Goal: Task Accomplishment & Management: Use online tool/utility

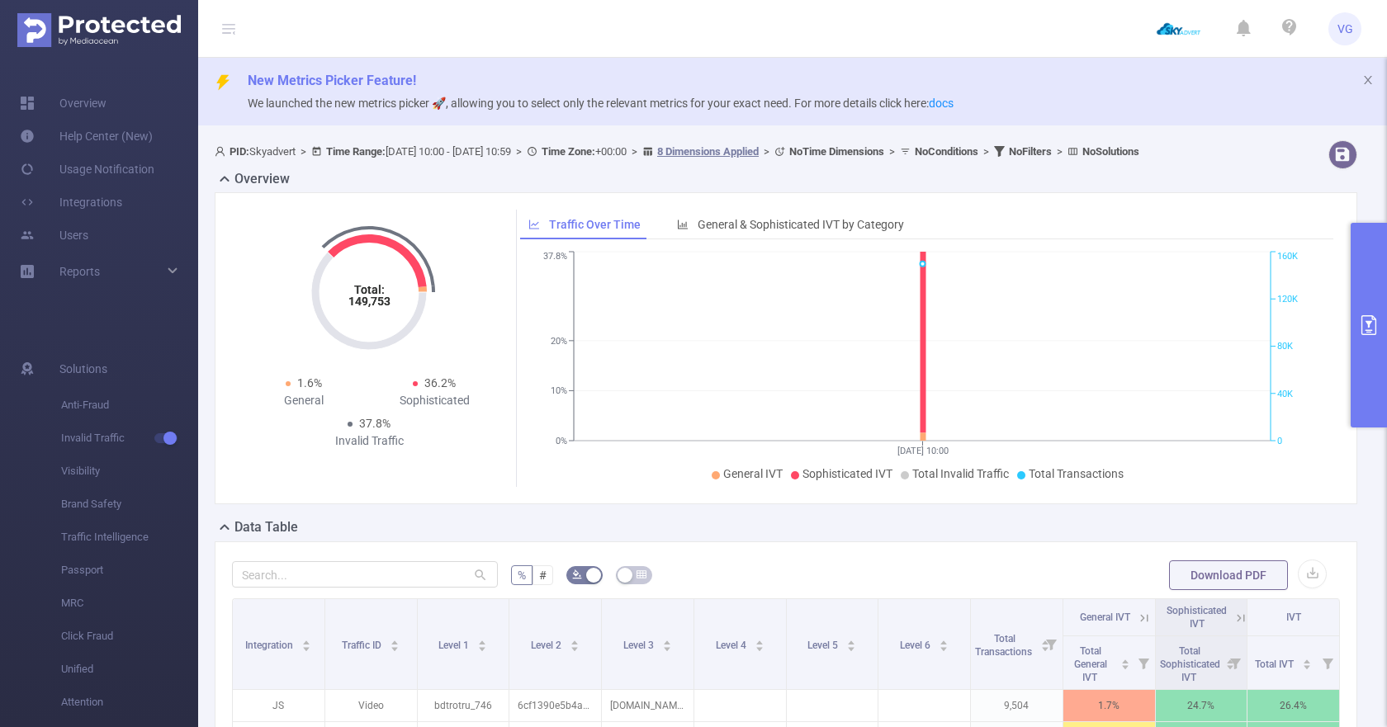
click at [1358, 283] on button "primary" at bounding box center [1369, 325] width 36 height 205
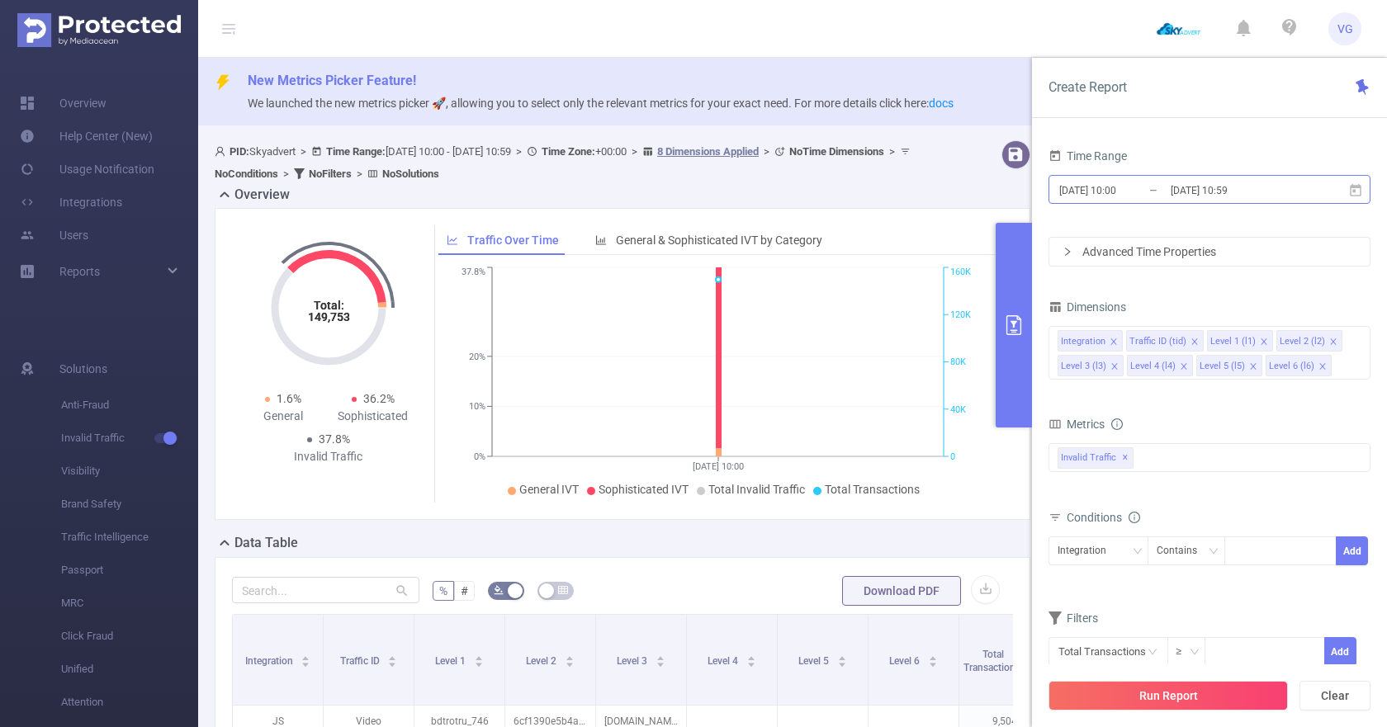
click at [1236, 192] on input "[DATE] 10:59" at bounding box center [1236, 190] width 134 height 22
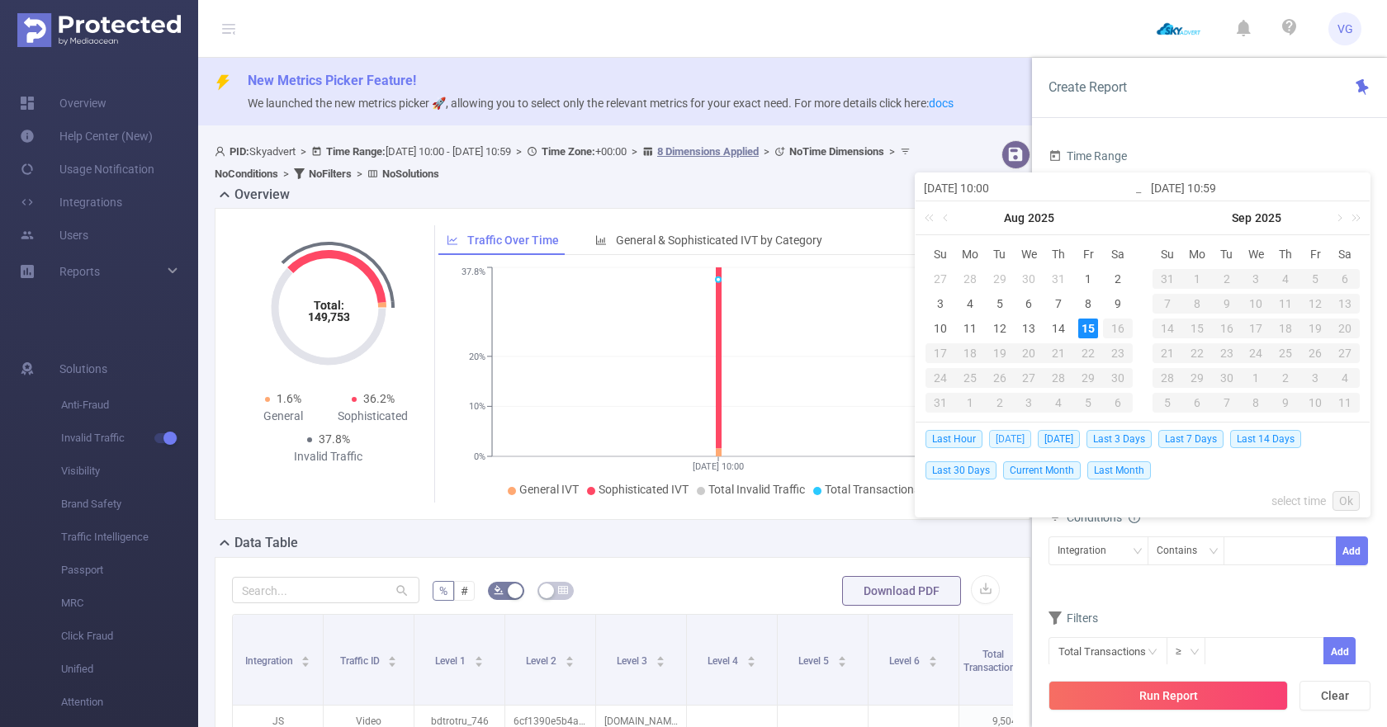
click at [1021, 436] on span "[DATE]" at bounding box center [1010, 439] width 42 height 18
type input "[DATE] 00:00"
type input "[DATE] 23:59"
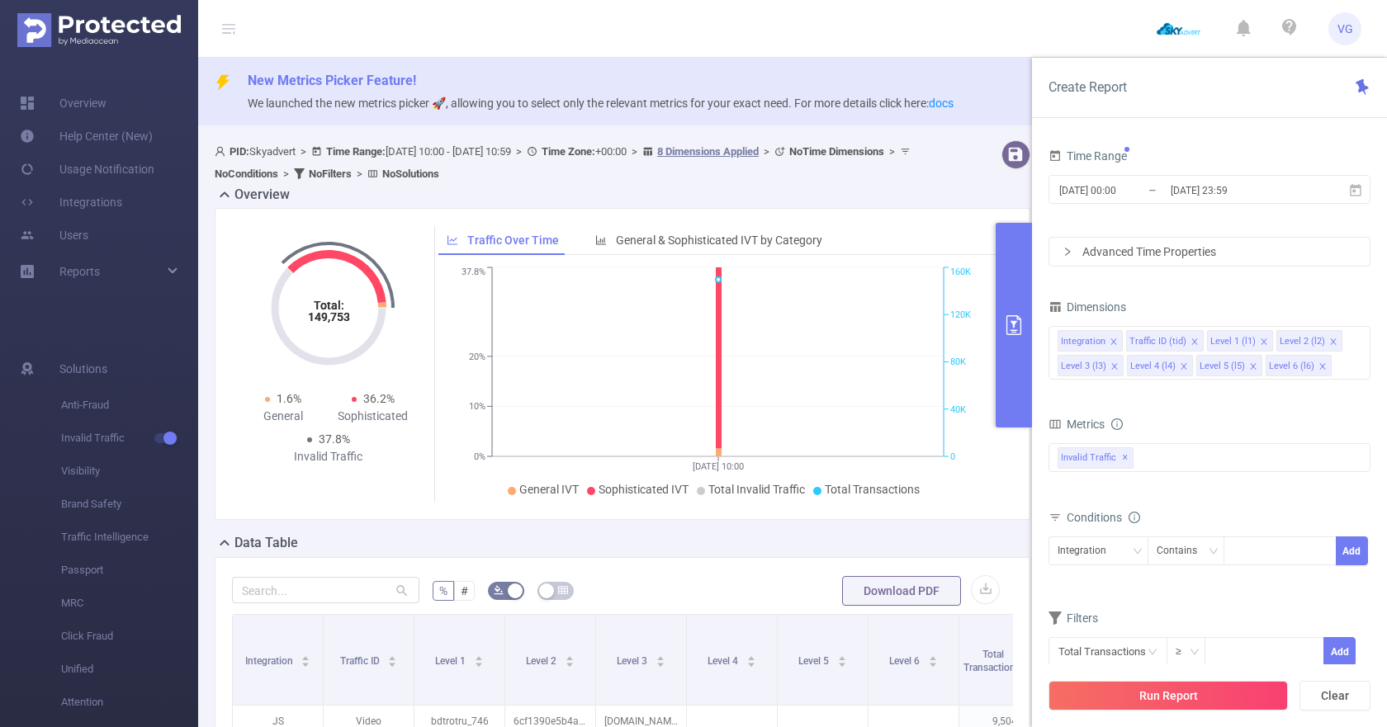
click at [1166, 246] on div "Advanced Time Properties" at bounding box center [1209, 252] width 320 height 28
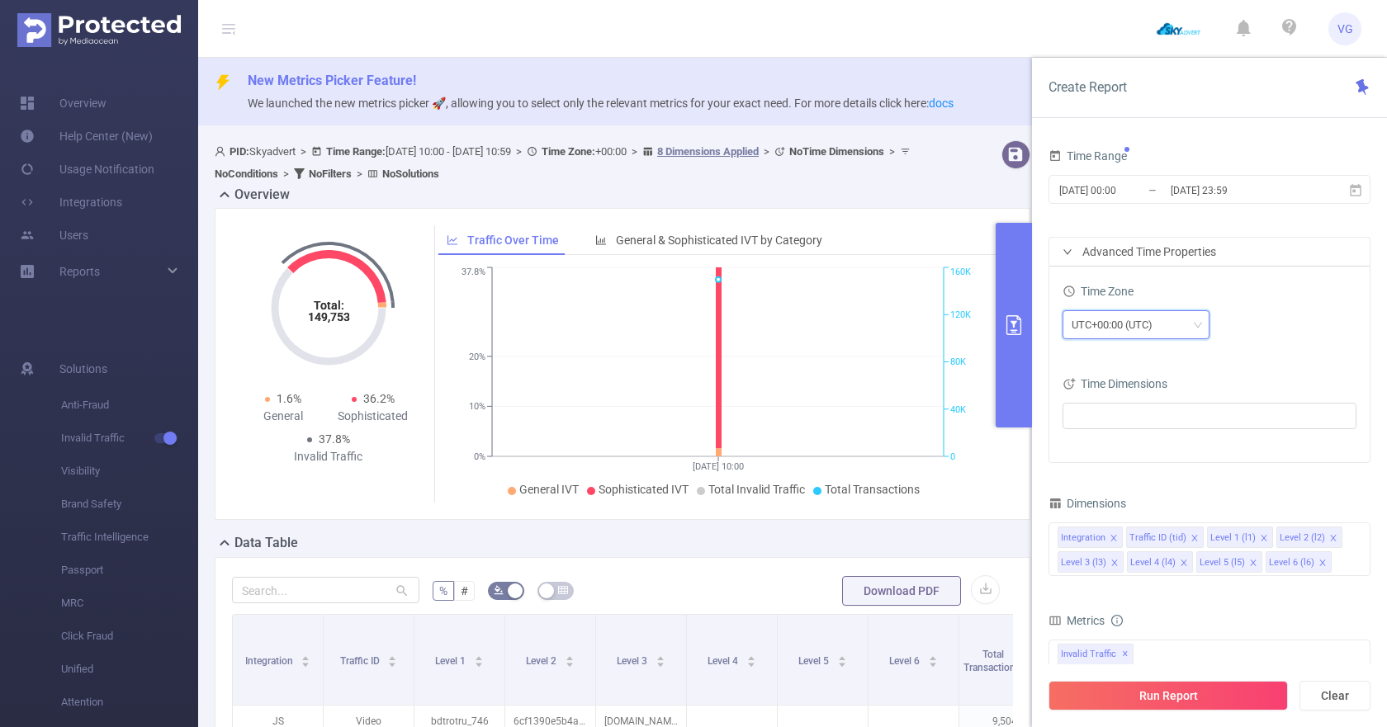
click at [1092, 326] on div "UTC+00:00 (UTC)" at bounding box center [1118, 324] width 92 height 27
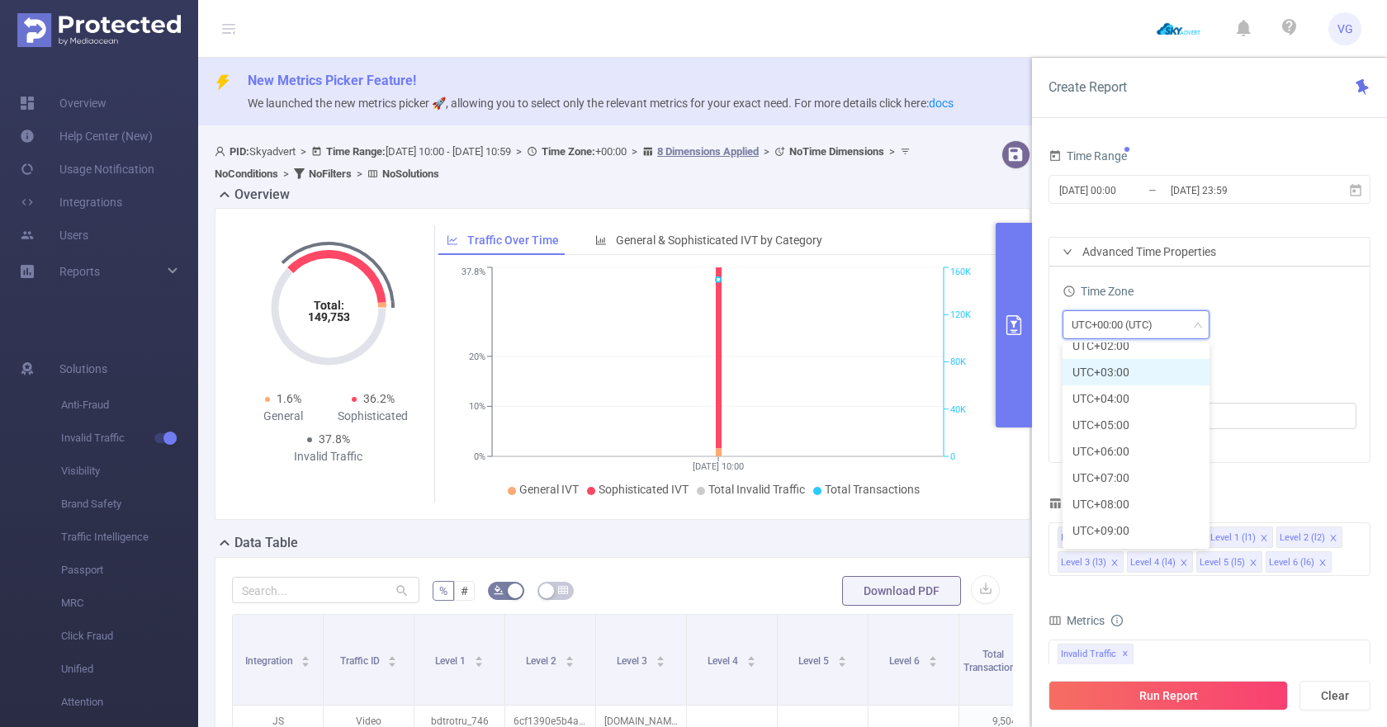
click at [1097, 366] on li "UTC+03:00" at bounding box center [1136, 372] width 147 height 26
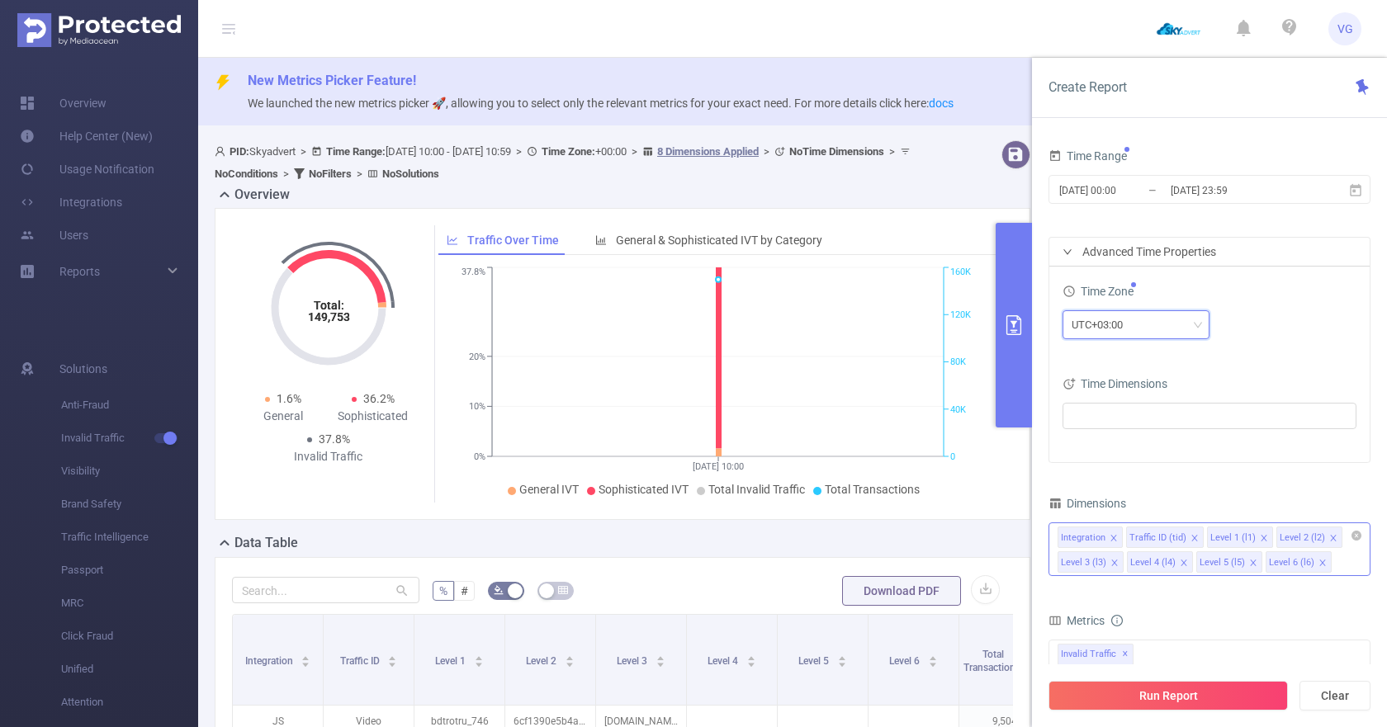
click at [1330, 538] on icon "icon: close" at bounding box center [1333, 538] width 6 height 6
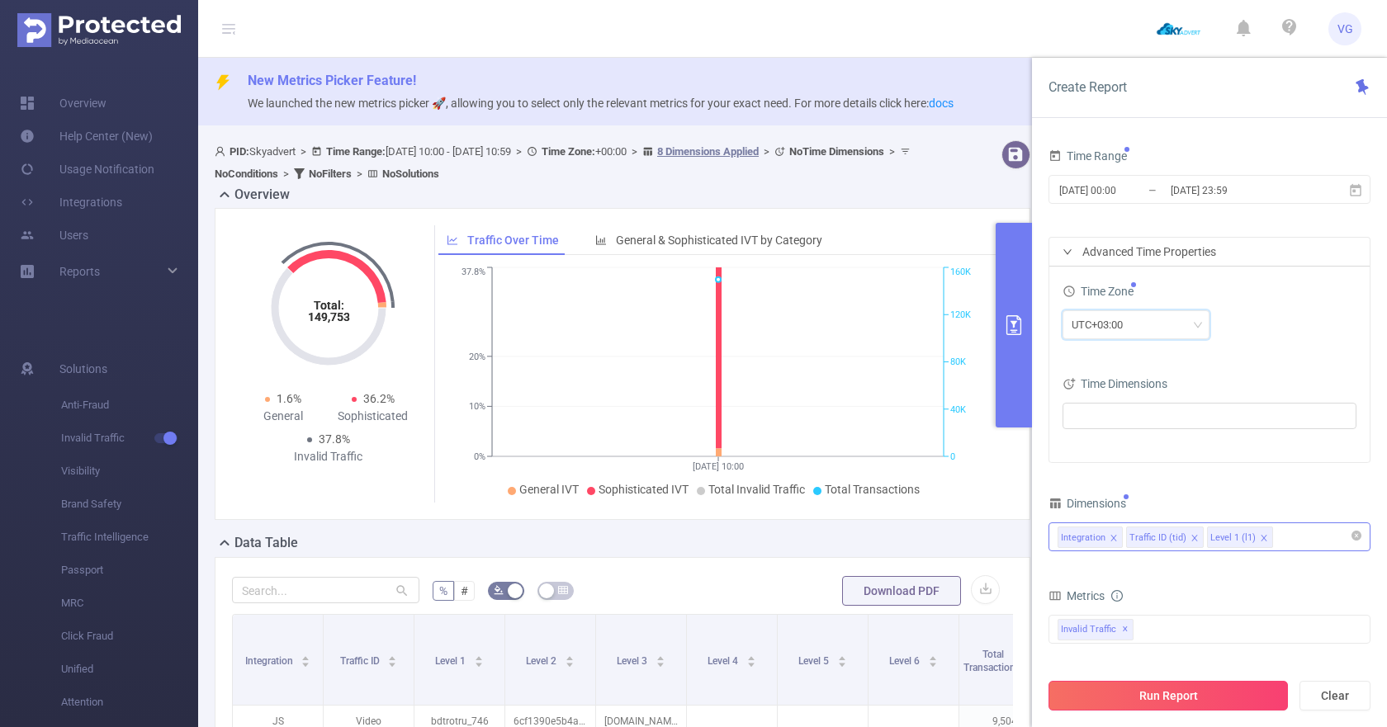
click at [1224, 706] on button "Run Report" at bounding box center [1168, 696] width 239 height 30
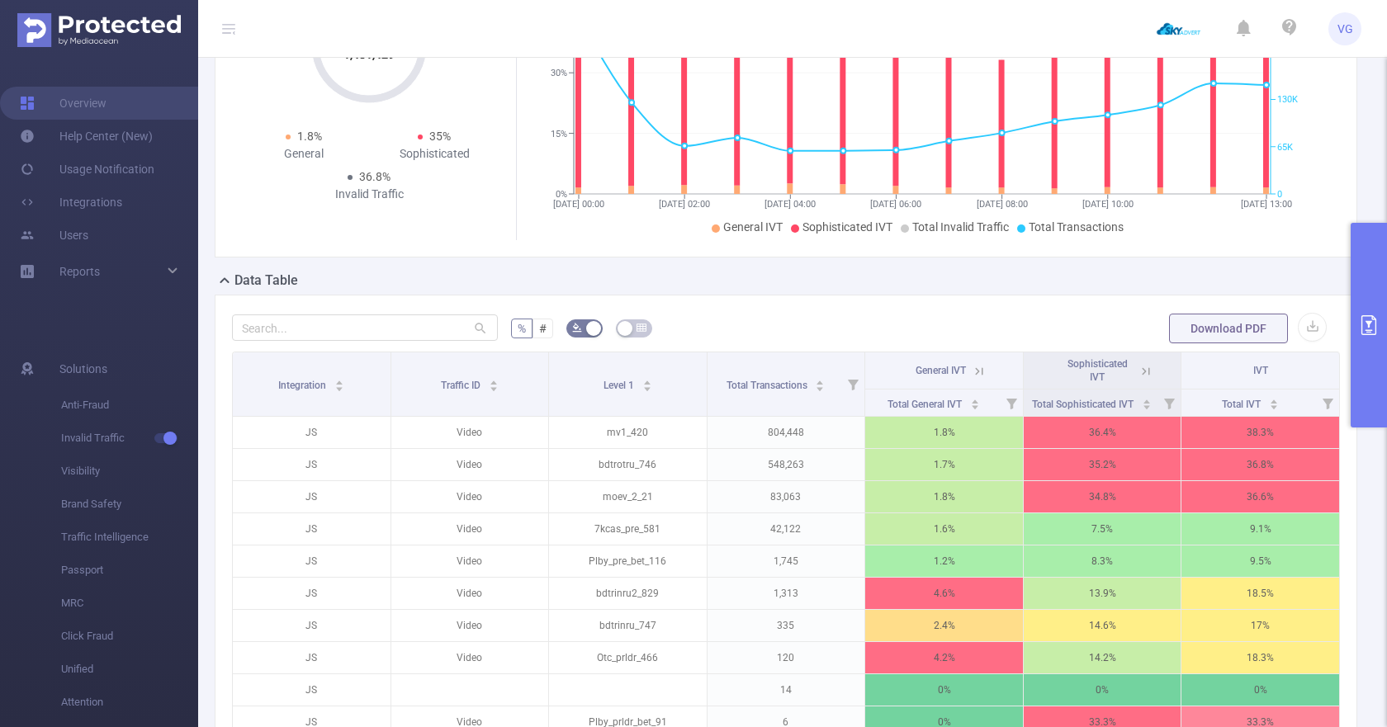
scroll to position [254, 0]
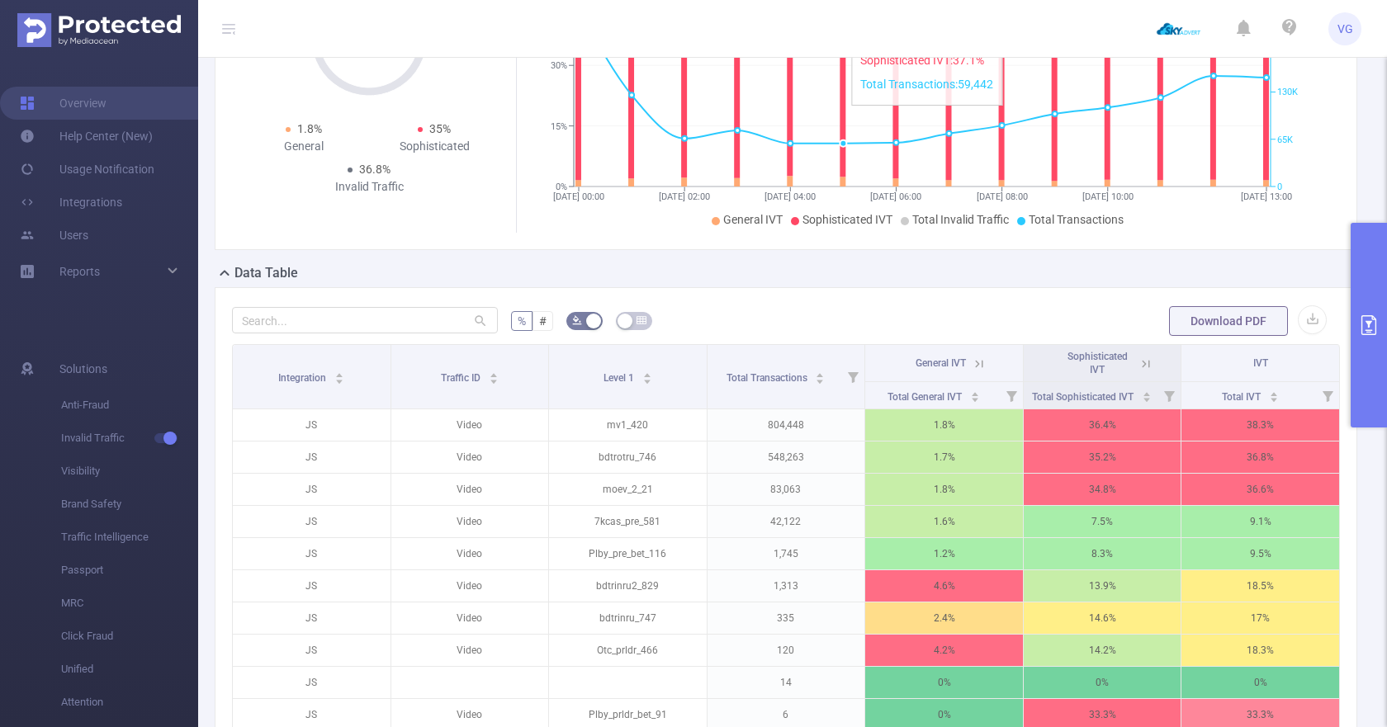
click at [861, 130] on icon "[DATE] 00:00 [DATE] 02:00 [DATE] 04:00 [DATE] 06:00 [DATE] 08:00 [DATE] 10:00 […" at bounding box center [922, 112] width 804 height 239
